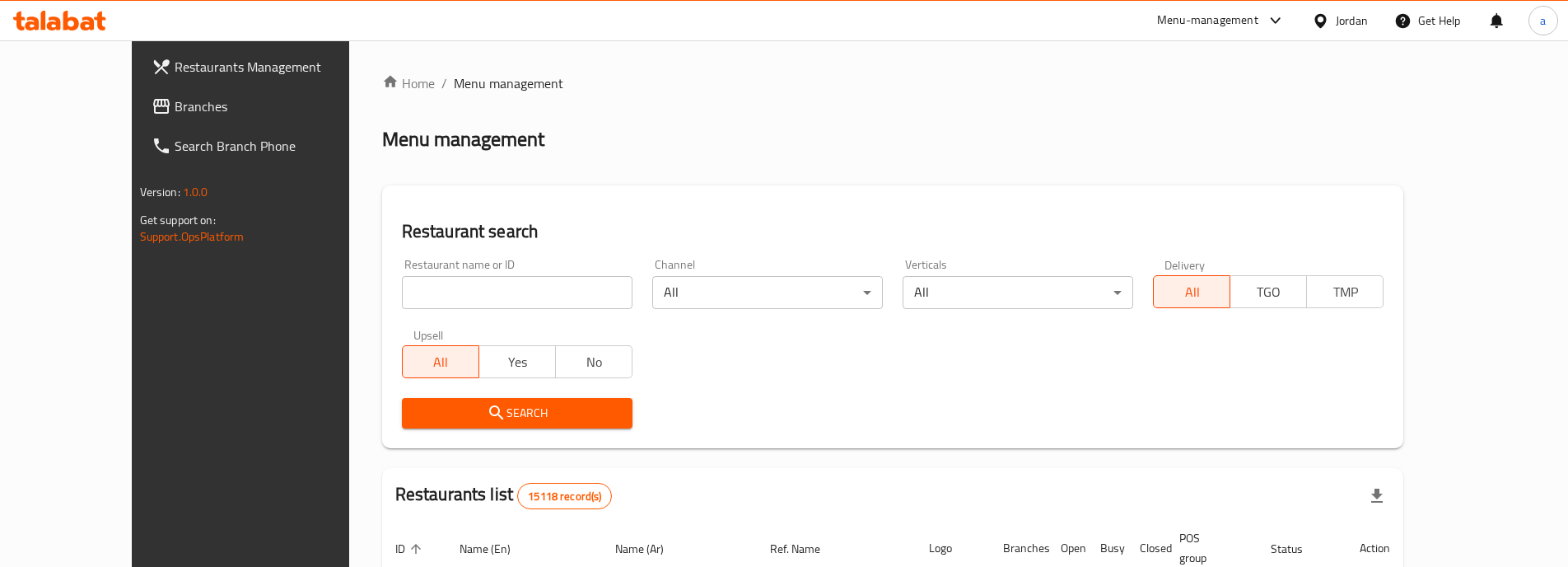
click at [454, 80] on span "Menu management" at bounding box center [508, 83] width 110 height 19
click at [175, 109] on span "Branches" at bounding box center [278, 106] width 206 height 19
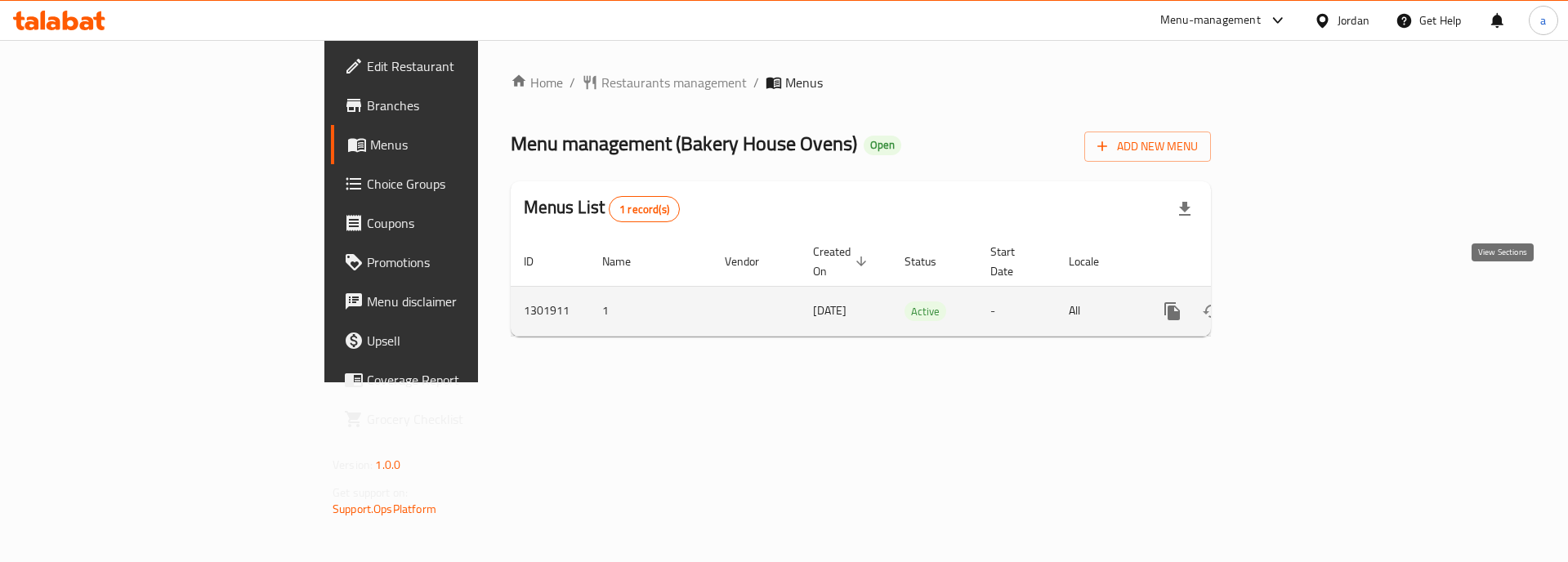
click at [1297, 304] on icon "enhanced table" at bounding box center [1289, 310] width 14 height 14
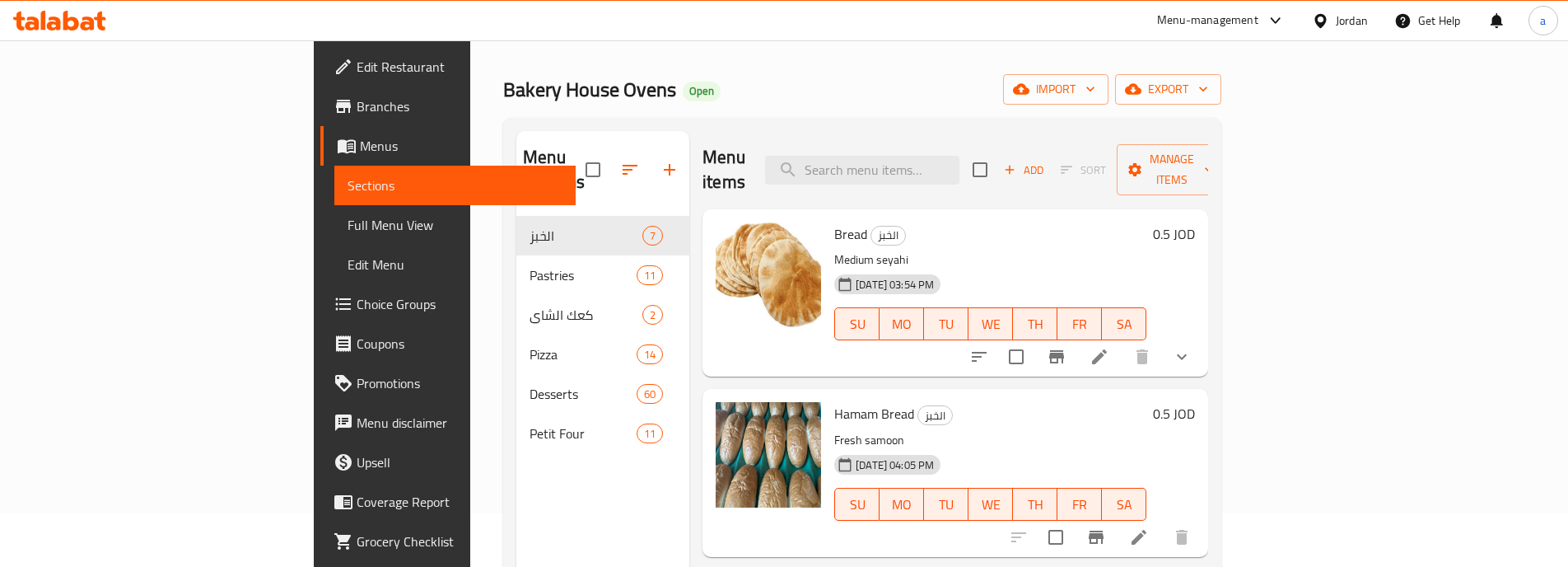
scroll to position [83, 0]
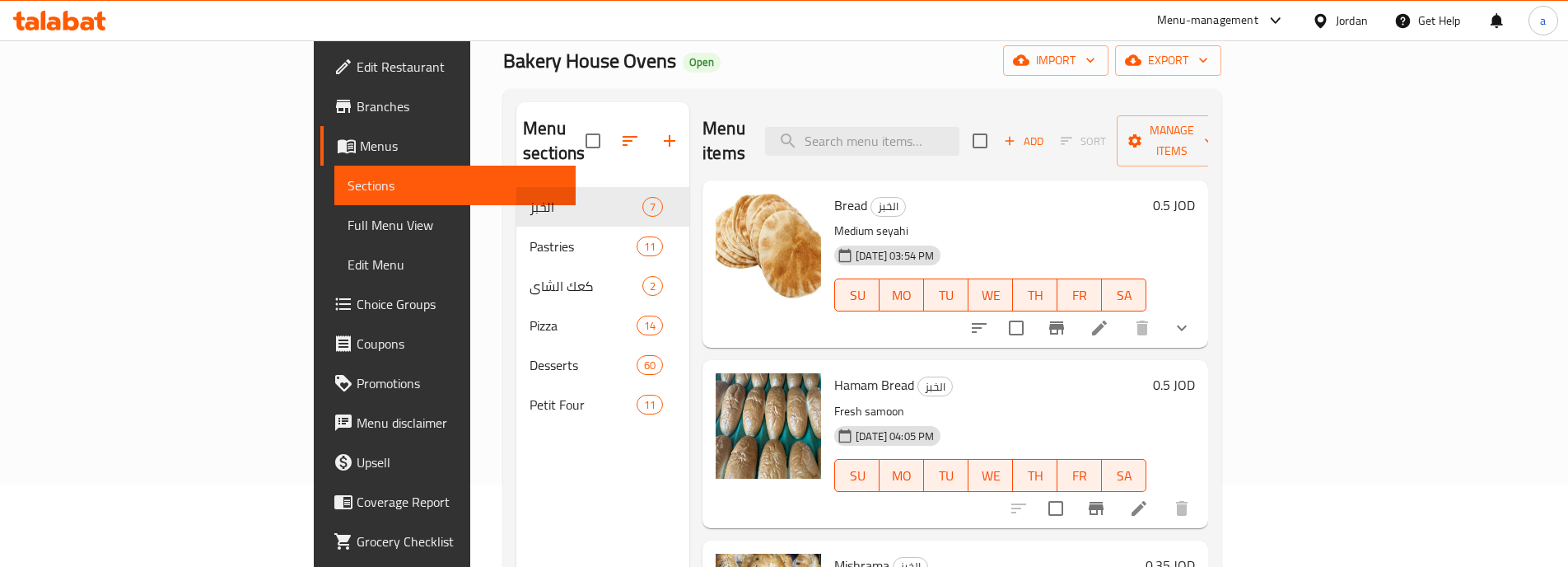
click at [360, 149] on span "Menus" at bounding box center [461, 146] width 202 height 19
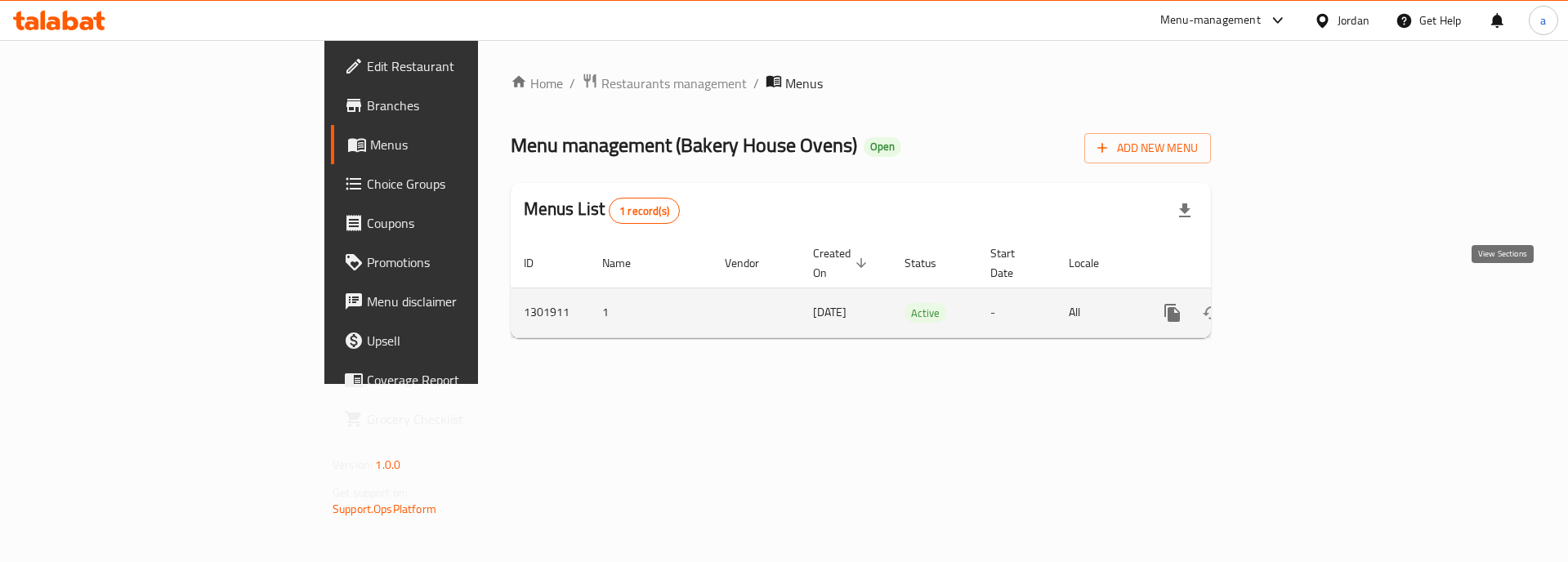
click at [1300, 303] on icon "enhanced table" at bounding box center [1290, 312] width 19 height 19
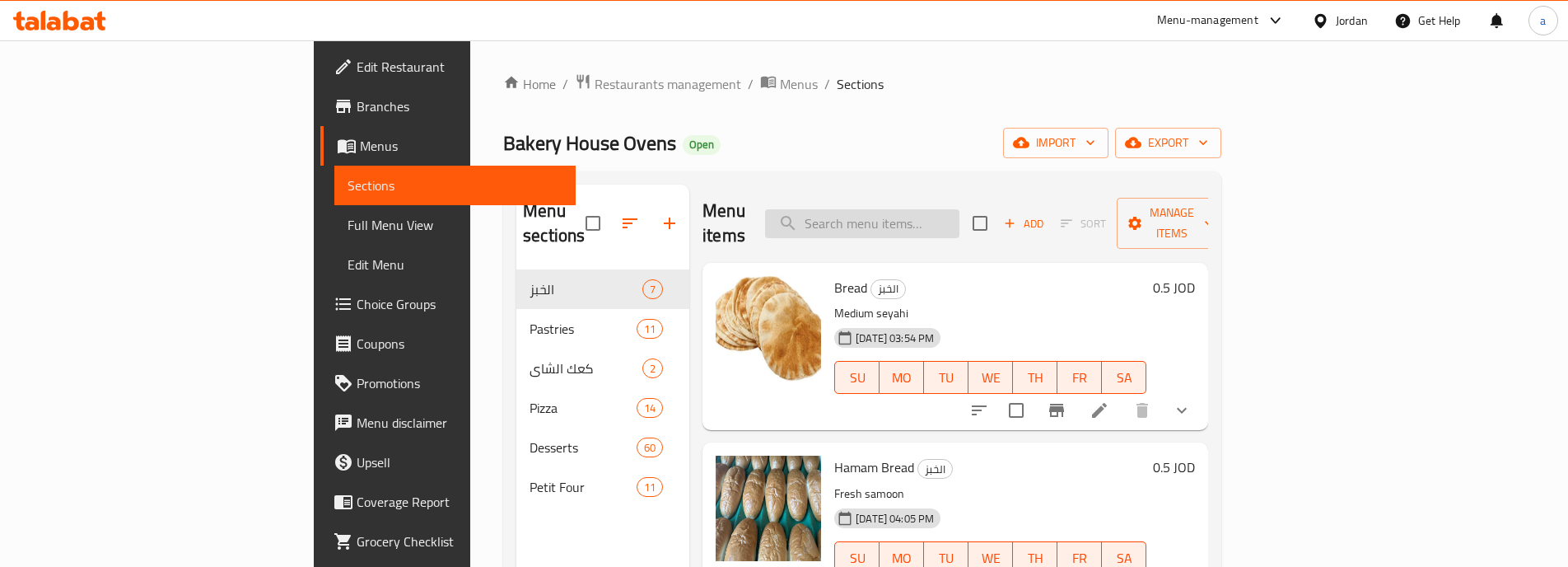
click at [957, 220] on input "search" at bounding box center [862, 224] width 194 height 29
paste input "نقانق"
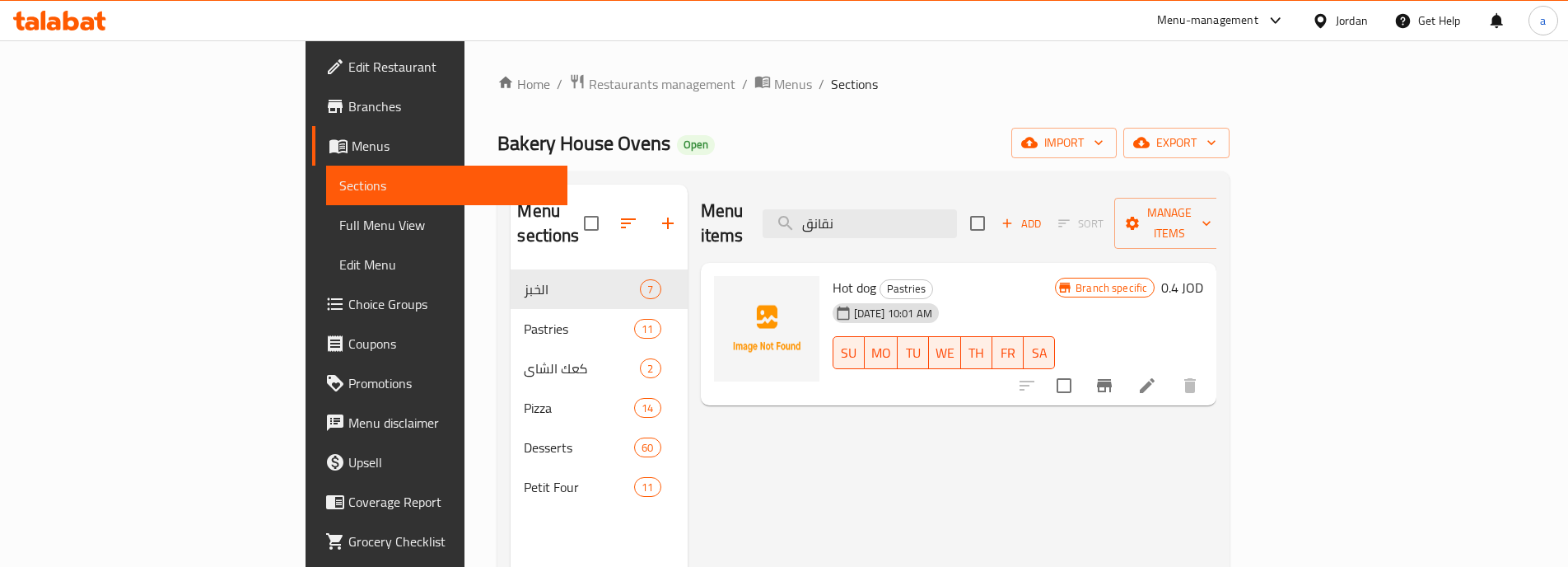
type input "نقانق"
click at [833, 275] on span "Hot dog" at bounding box center [854, 287] width 44 height 24
click at [1155, 378] on icon at bounding box center [1147, 385] width 15 height 15
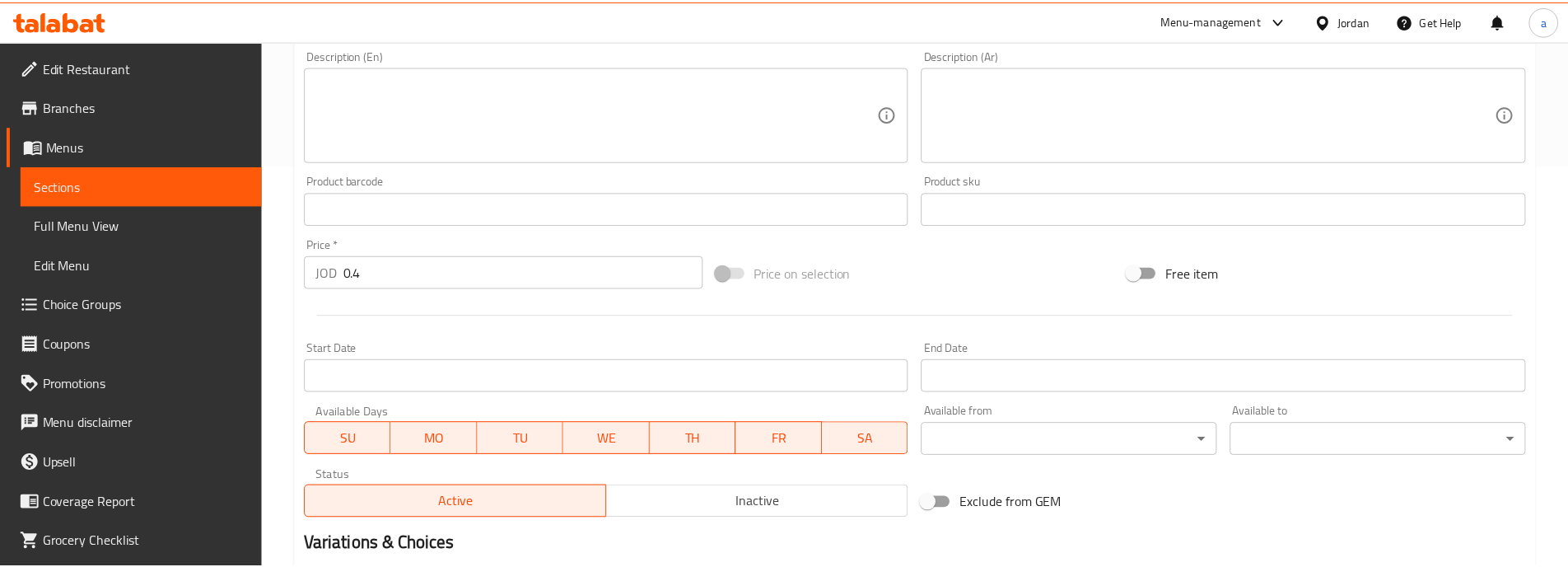
scroll to position [597, 0]
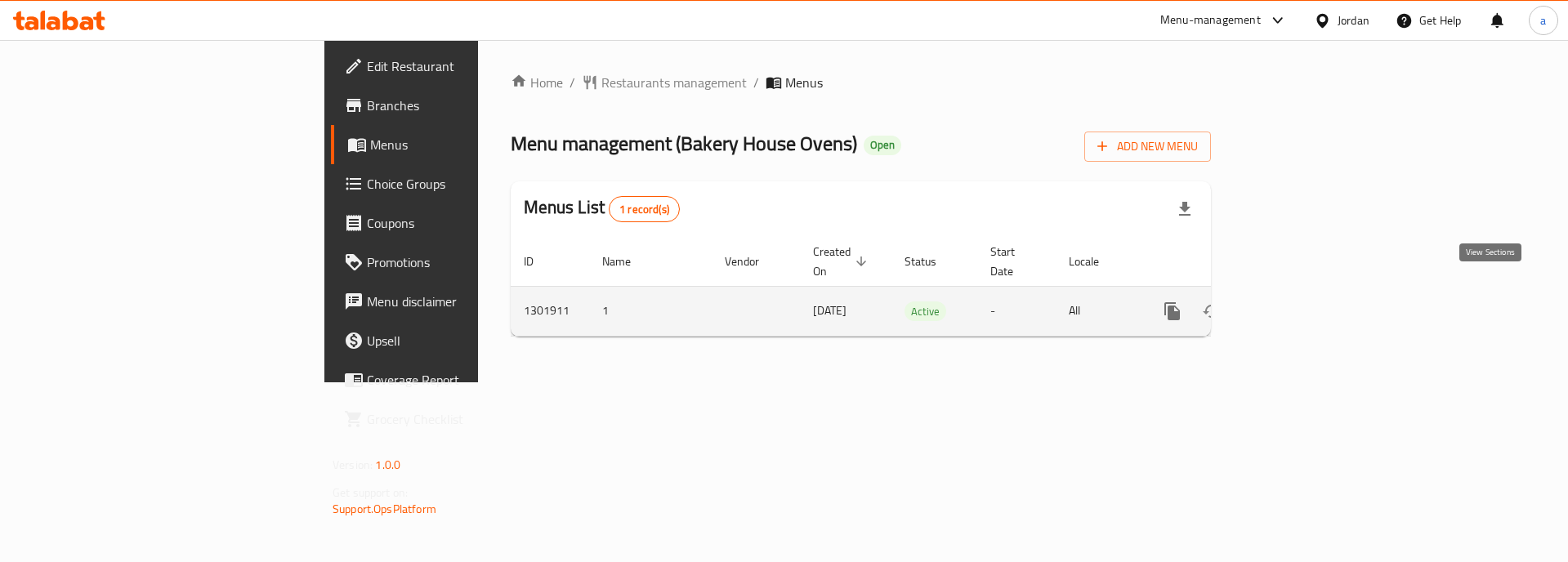
click at [1310, 297] on link "enhanced table" at bounding box center [1289, 310] width 40 height 40
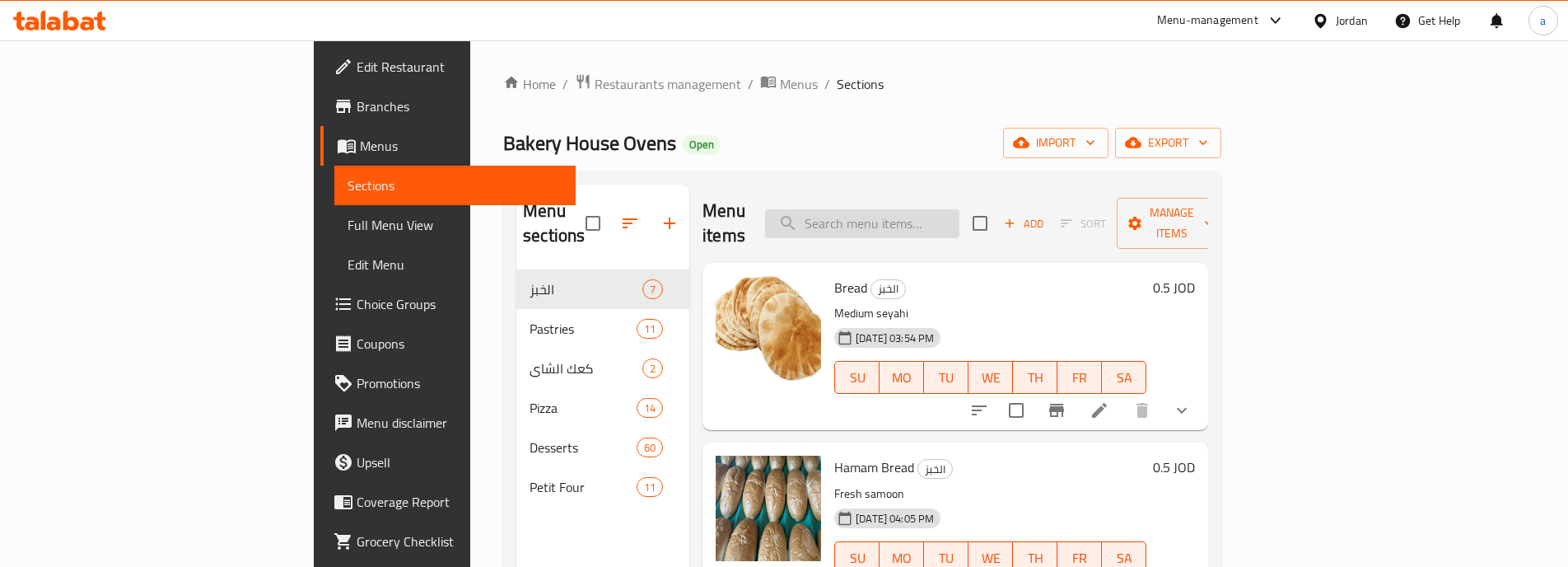
click at [958, 216] on input "search" at bounding box center [862, 224] width 194 height 29
paste input "نقانق"
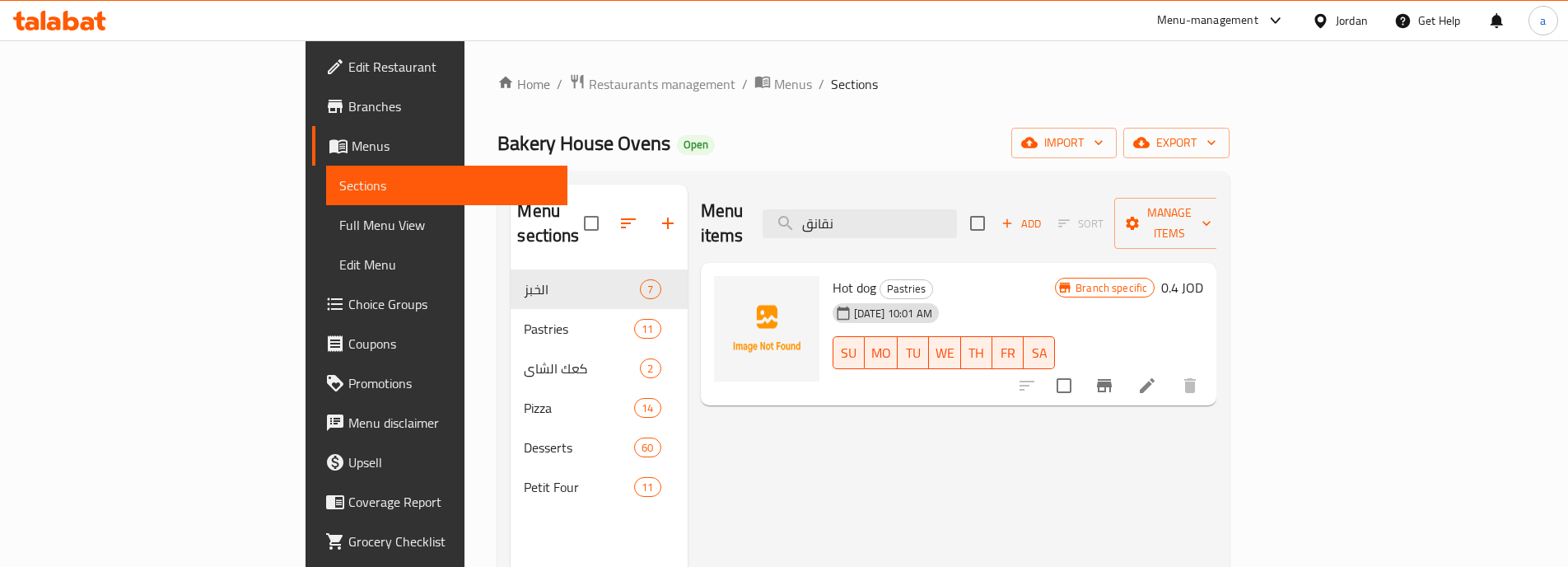
type input "نقانق"
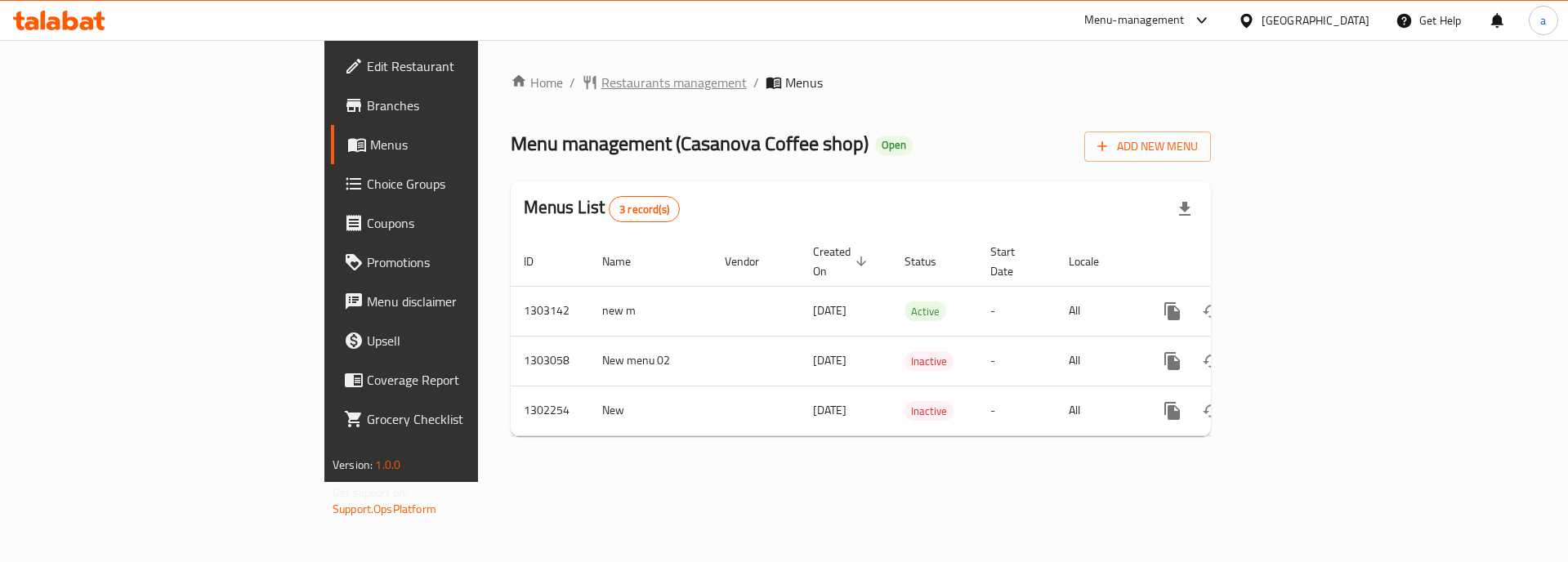
click at [602, 86] on span "Restaurants management" at bounding box center [674, 82] width 146 height 19
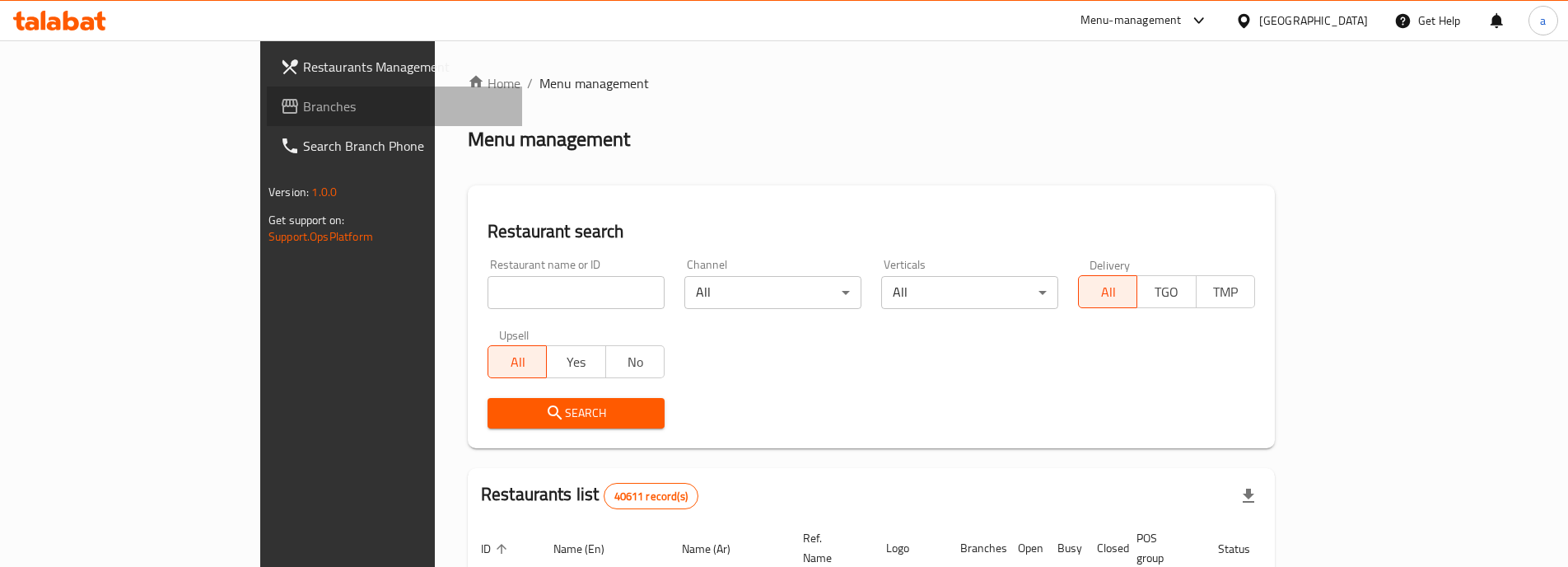
click at [303, 115] on span "Branches" at bounding box center [406, 106] width 206 height 19
